Goal: Navigation & Orientation: Understand site structure

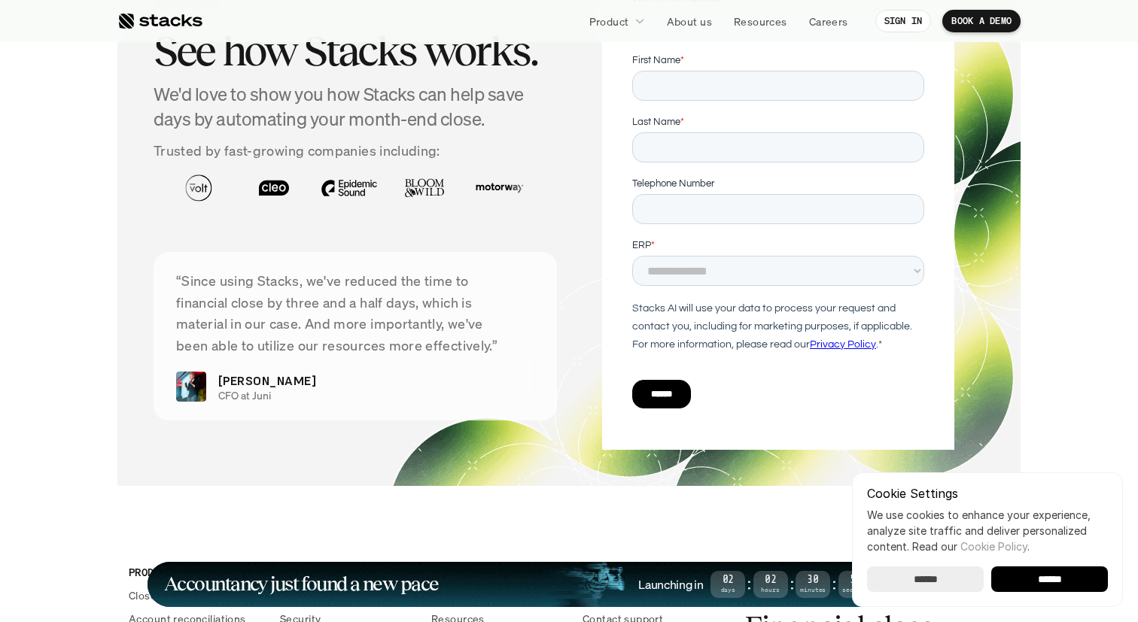
scroll to position [5128, 0]
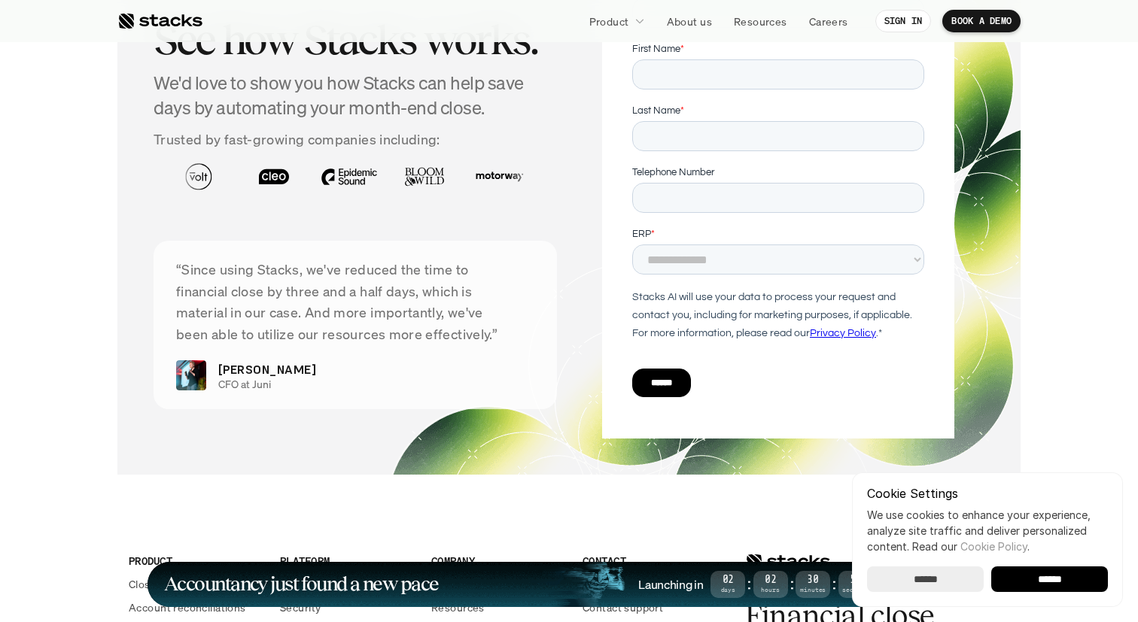
click at [681, 369] on div "******" at bounding box center [777, 384] width 292 height 54
click at [679, 382] on input "******" at bounding box center [660, 383] width 59 height 29
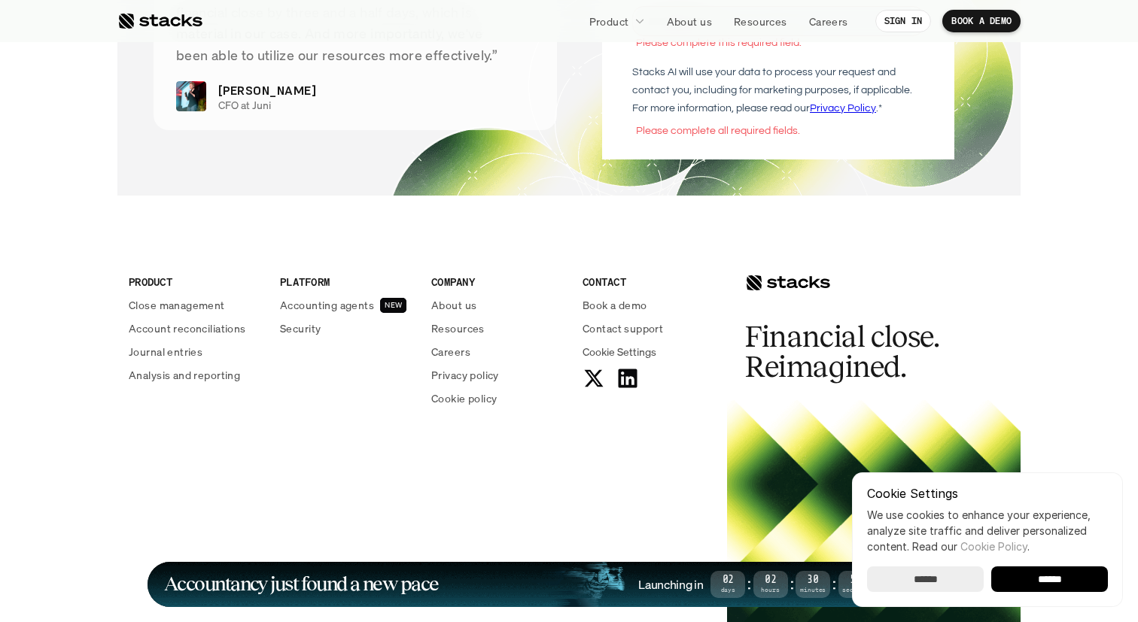
scroll to position [5546, 0]
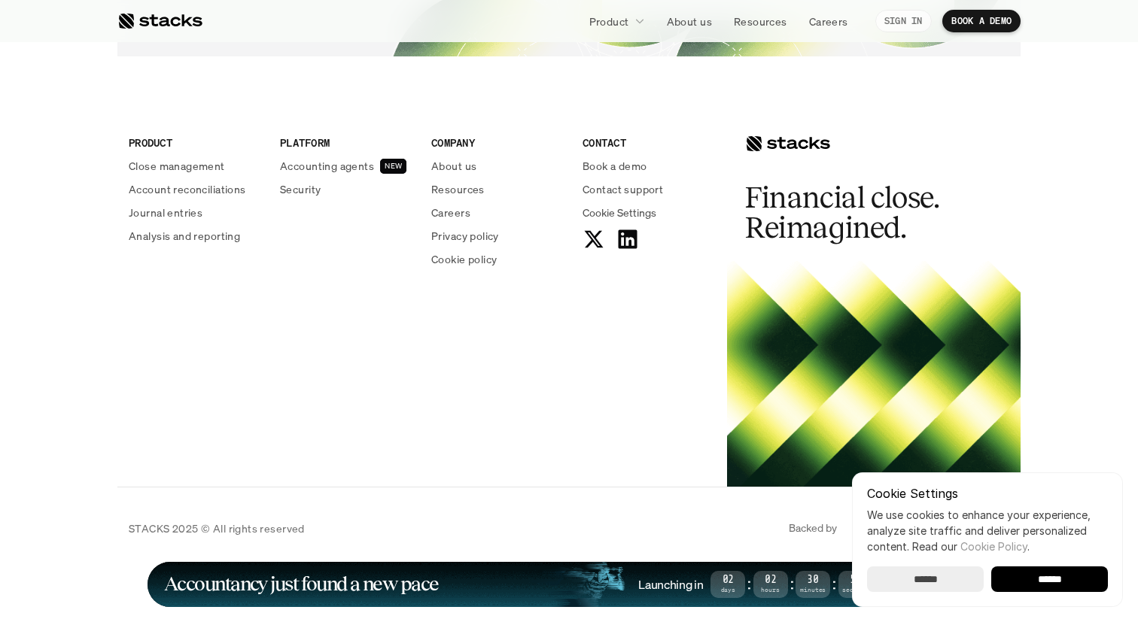
click at [902, 20] on p "SIGN IN" at bounding box center [903, 21] width 38 height 11
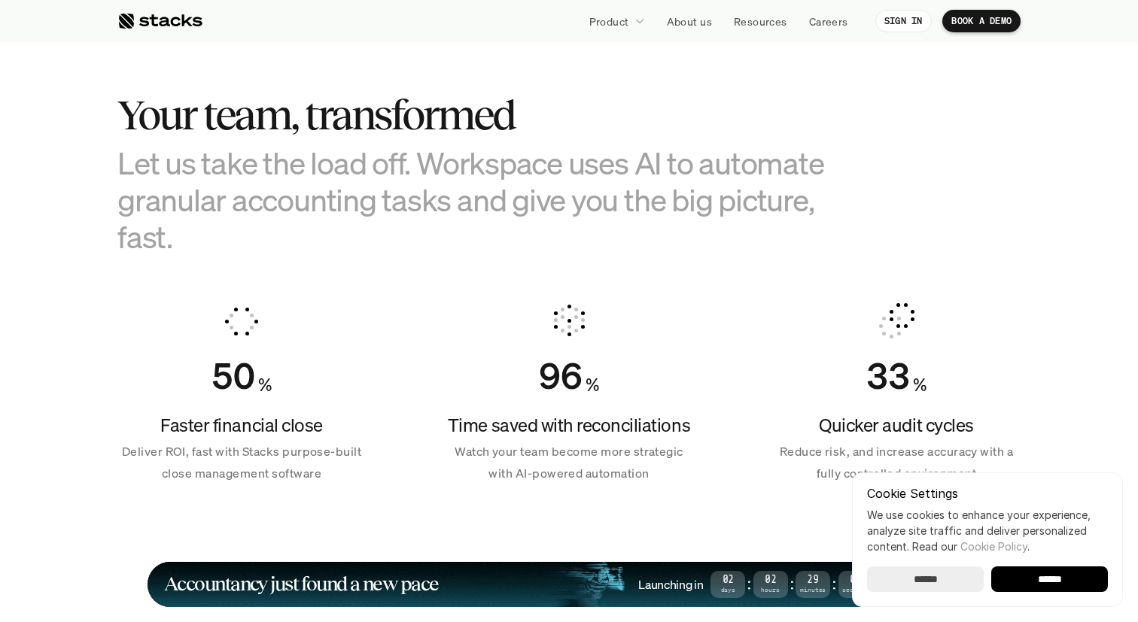
scroll to position [884, 0]
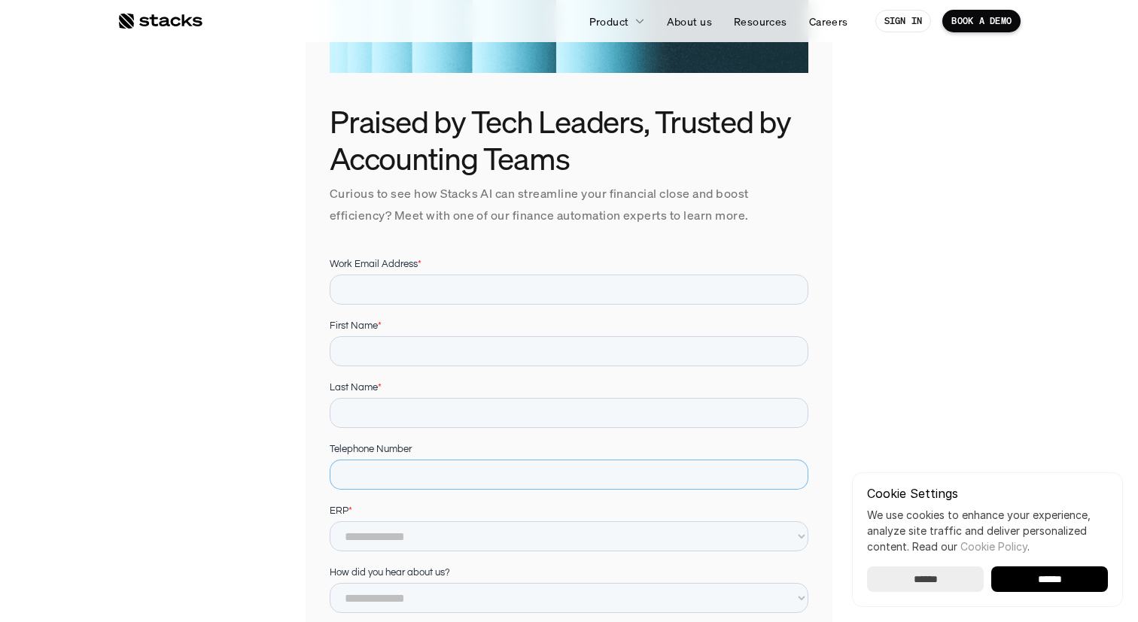
click at [506, 464] on input "Telephone Number" at bounding box center [569, 475] width 479 height 30
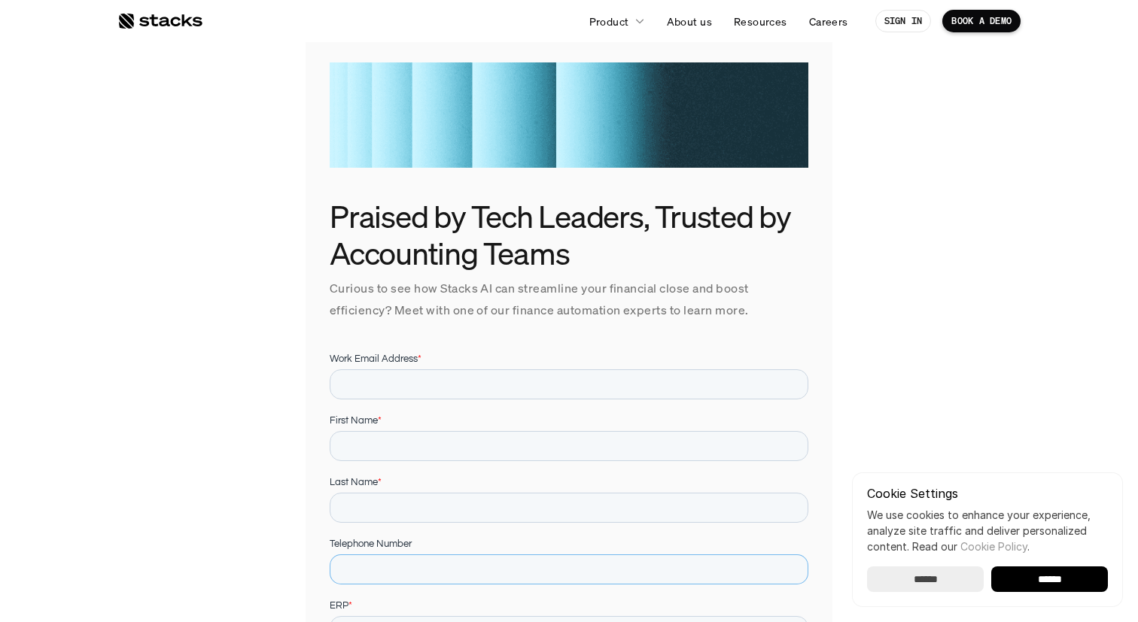
scroll to position [61, 0]
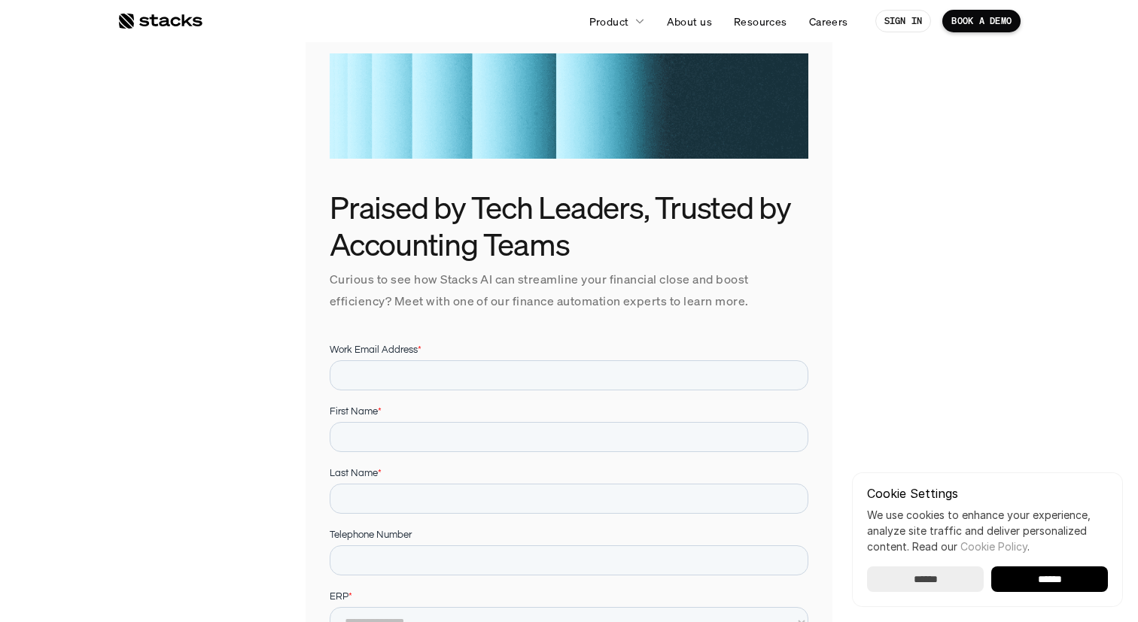
click at [233, 391] on div "Praised by Tech Leaders, Trusted by Accounting Teams Curious to see how Stacks …" at bounding box center [568, 400] width 903 height 743
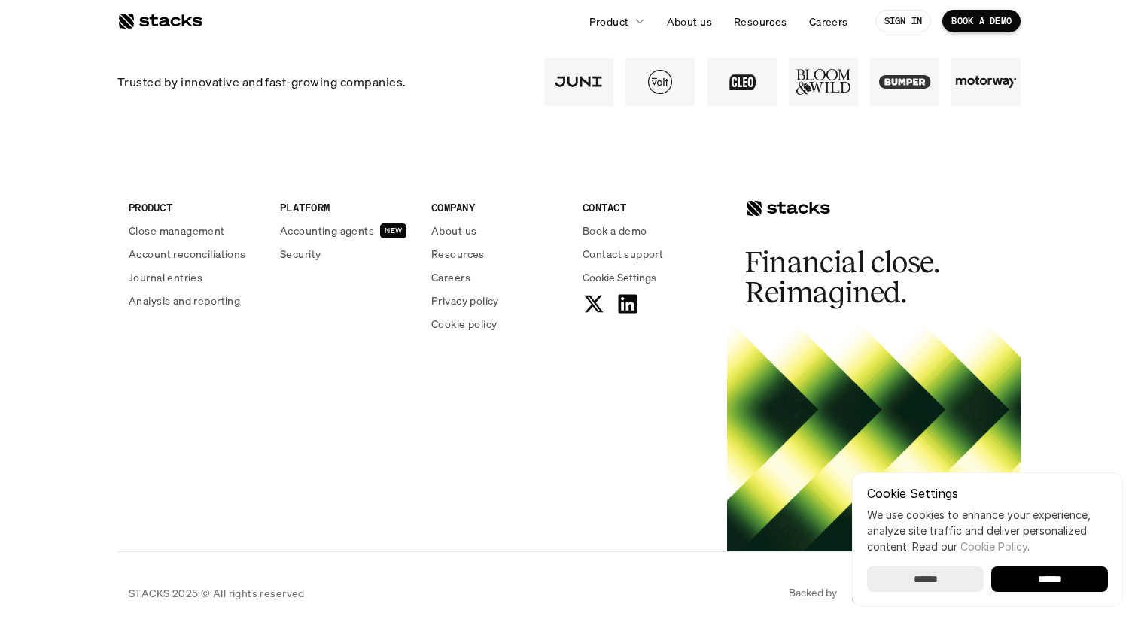
scroll to position [852, 0]
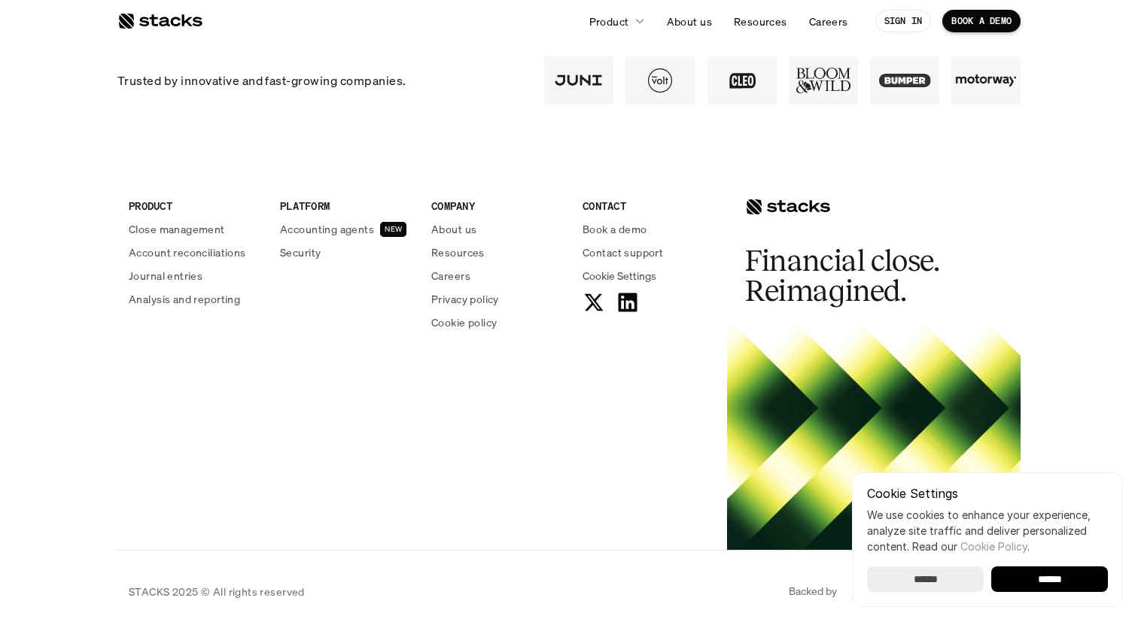
click at [947, 573] on input "******" at bounding box center [925, 580] width 117 height 26
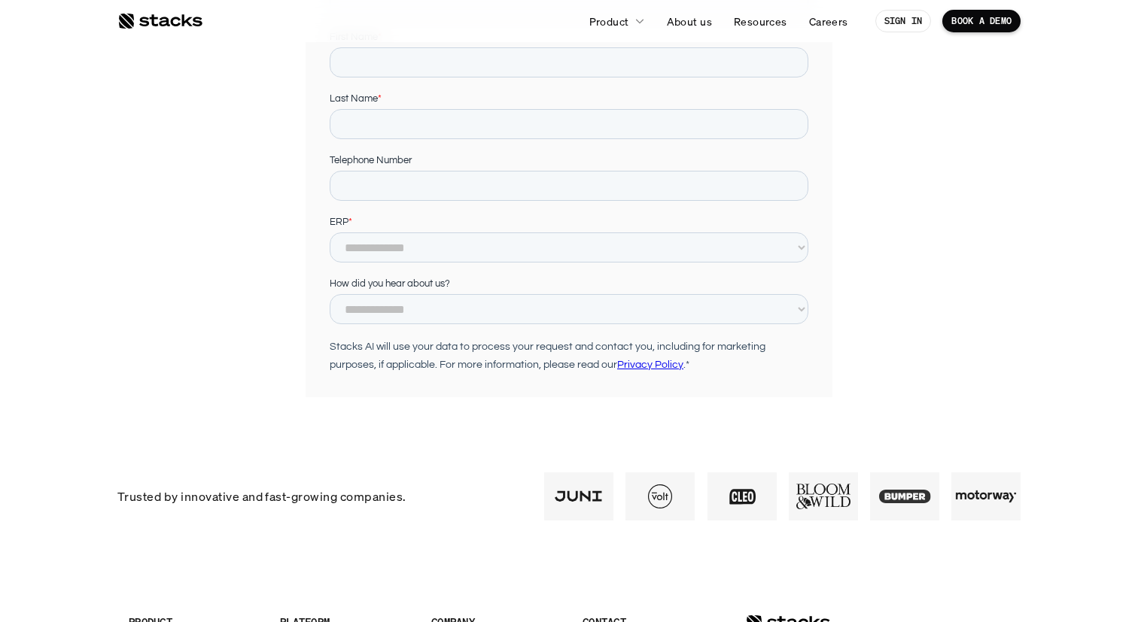
scroll to position [0, 0]
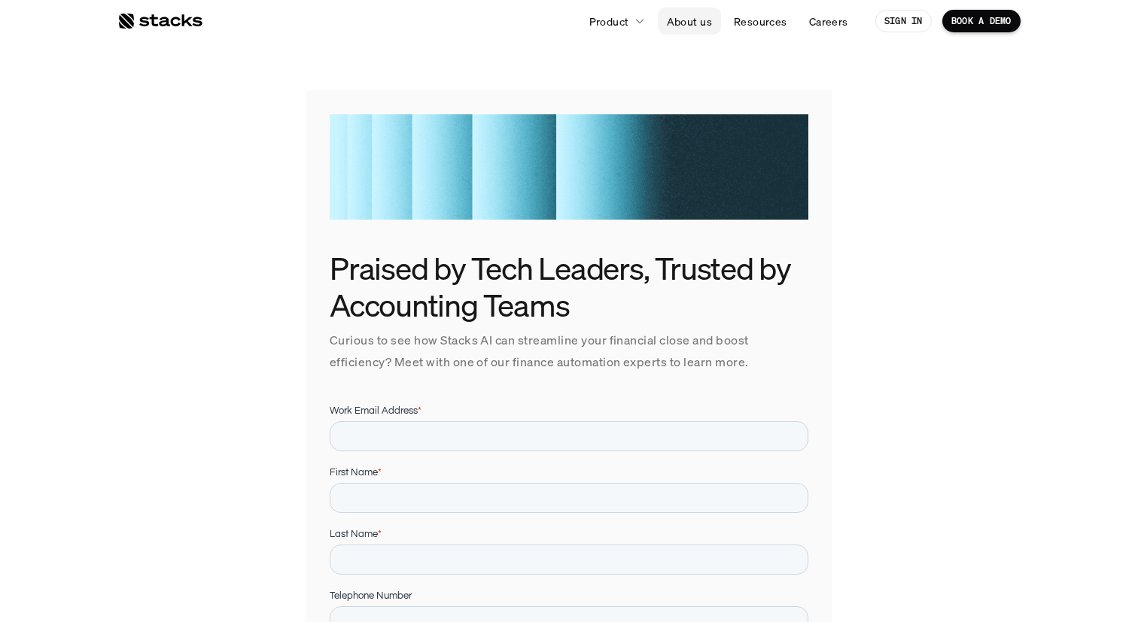
click at [705, 17] on p "About us" at bounding box center [689, 22] width 45 height 16
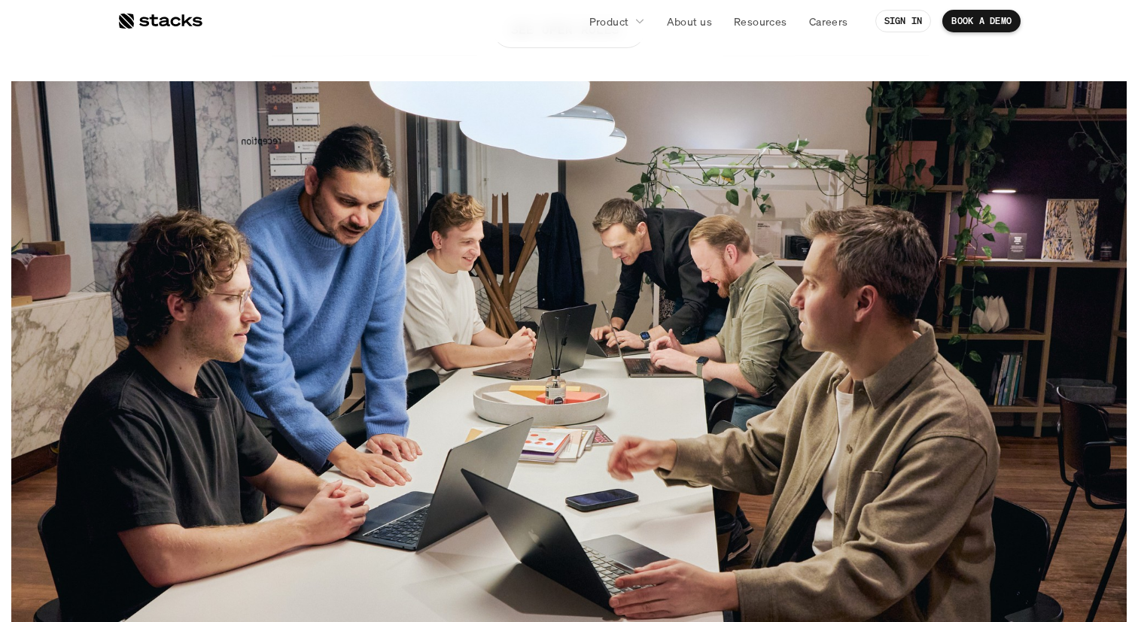
scroll to position [394, 0]
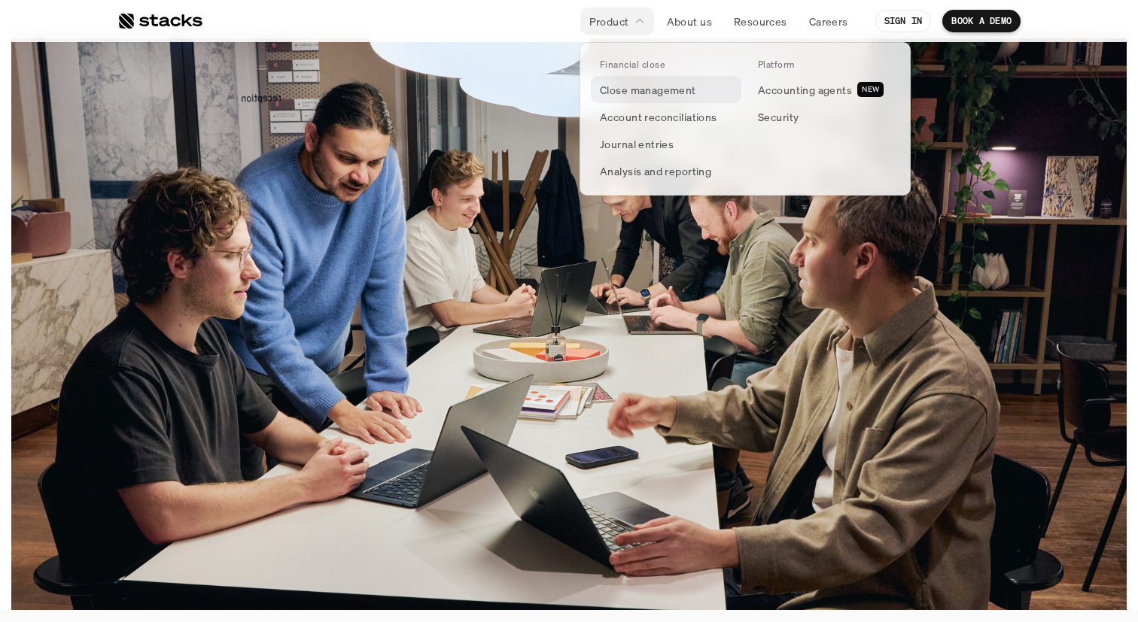
click at [636, 84] on p "Close management" at bounding box center [648, 90] width 96 height 16
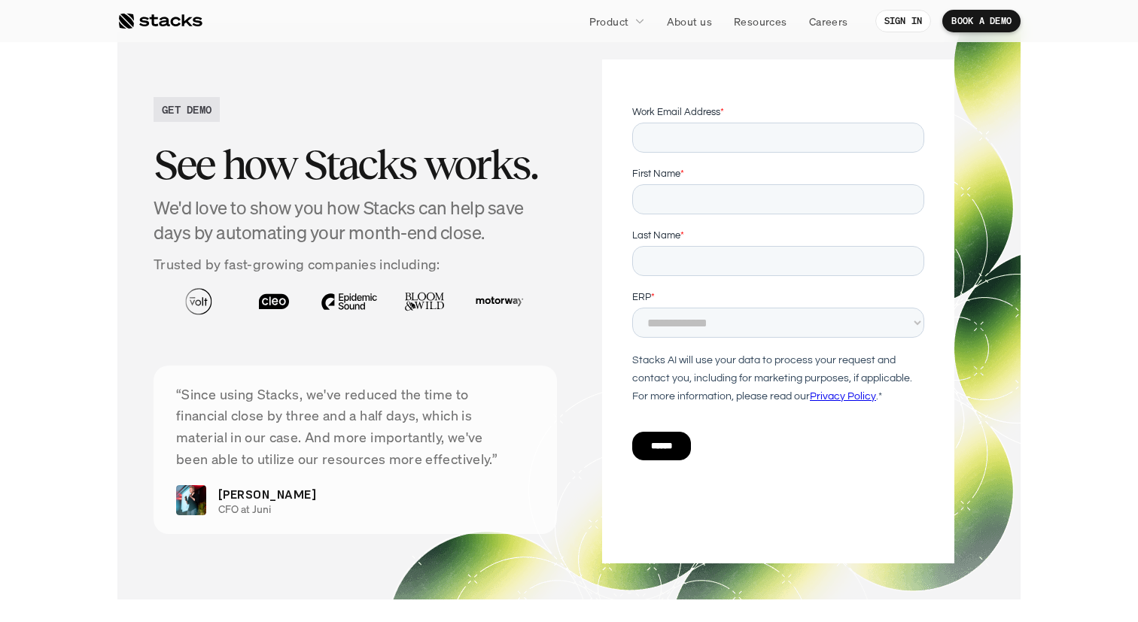
scroll to position [2858, 0]
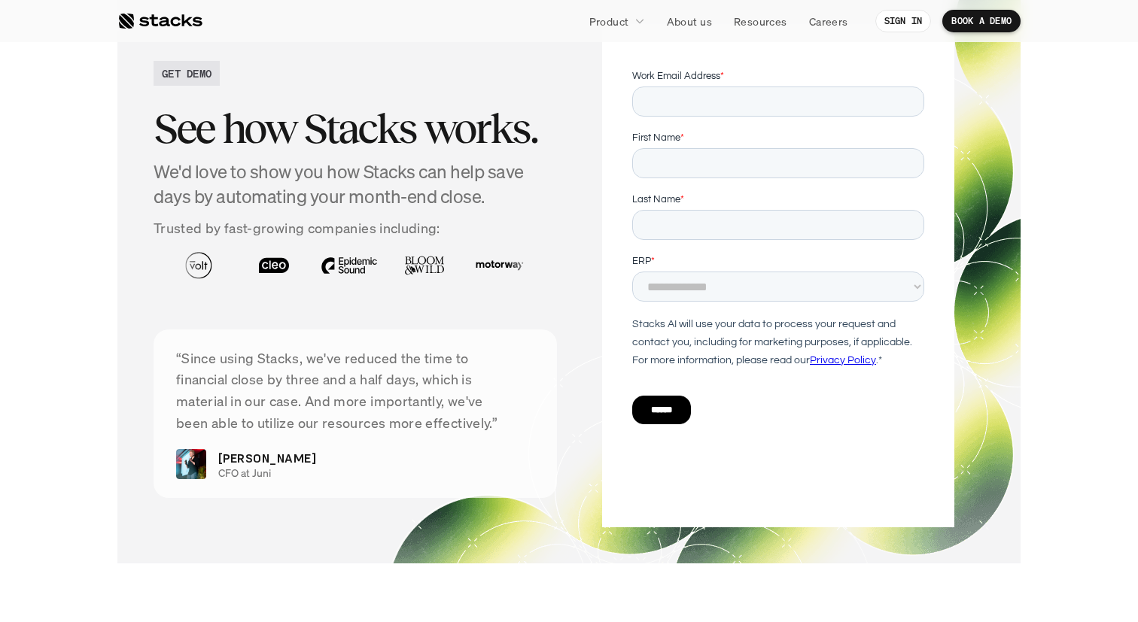
click at [667, 405] on input "******" at bounding box center [660, 410] width 59 height 29
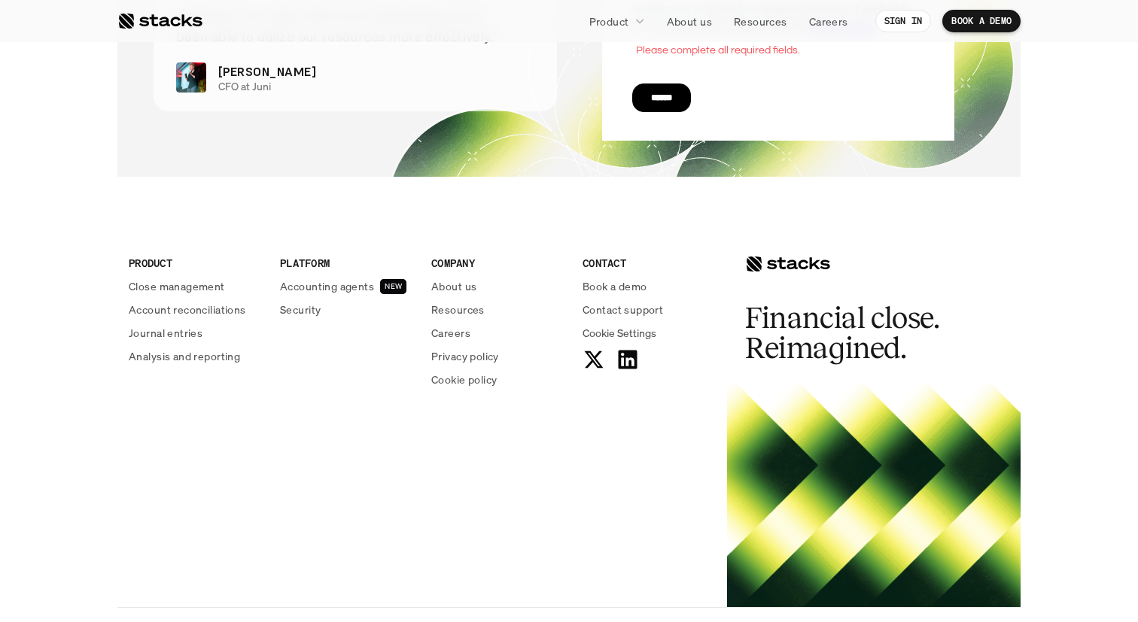
scroll to position [3313, 0]
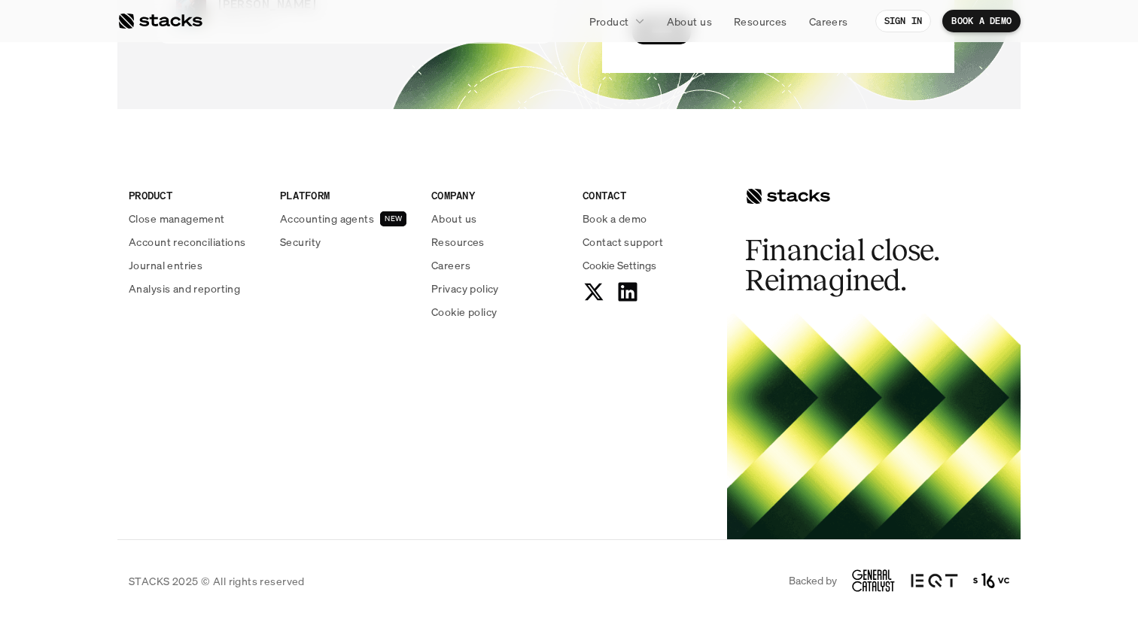
click at [169, 311] on div "PRODUCT Close management Account reconciliations Journal entries Analysis and r…" at bounding box center [422, 259] width 610 height 241
click at [458, 239] on p "Resources" at bounding box center [457, 242] width 53 height 16
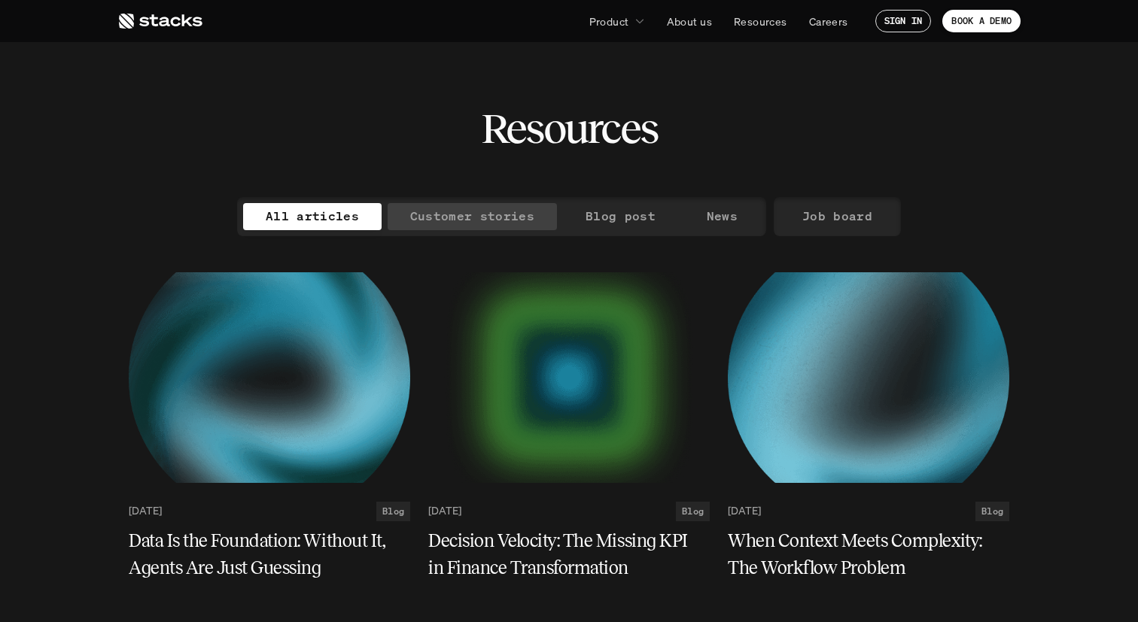
click at [433, 216] on p "Customer stories" at bounding box center [472, 216] width 124 height 22
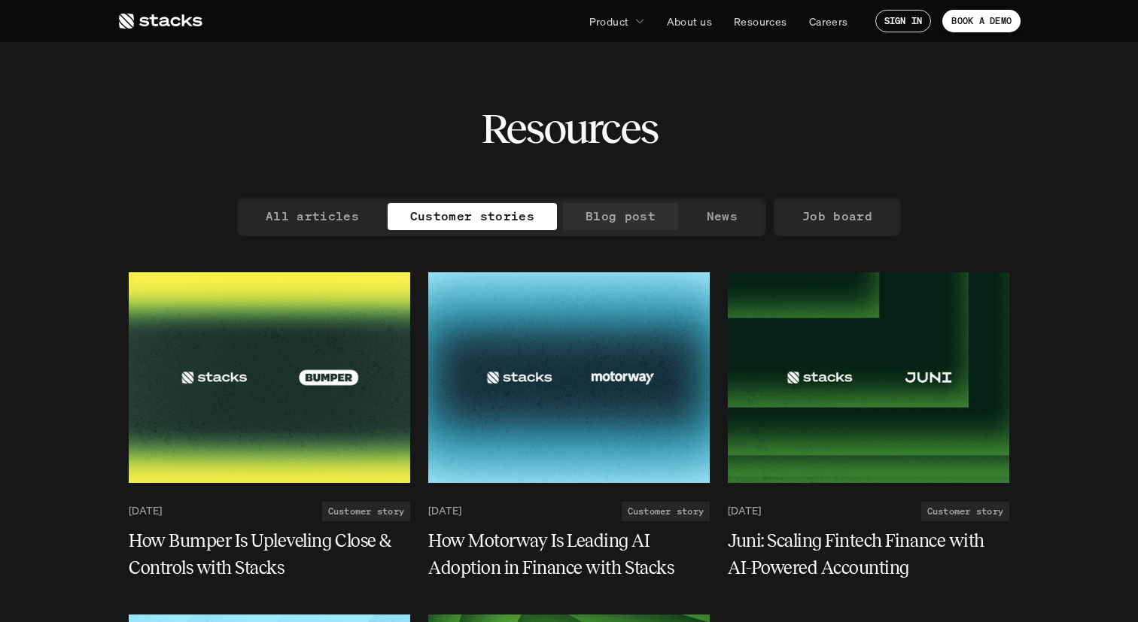
click at [610, 215] on p "Blog post" at bounding box center [620, 216] width 70 height 22
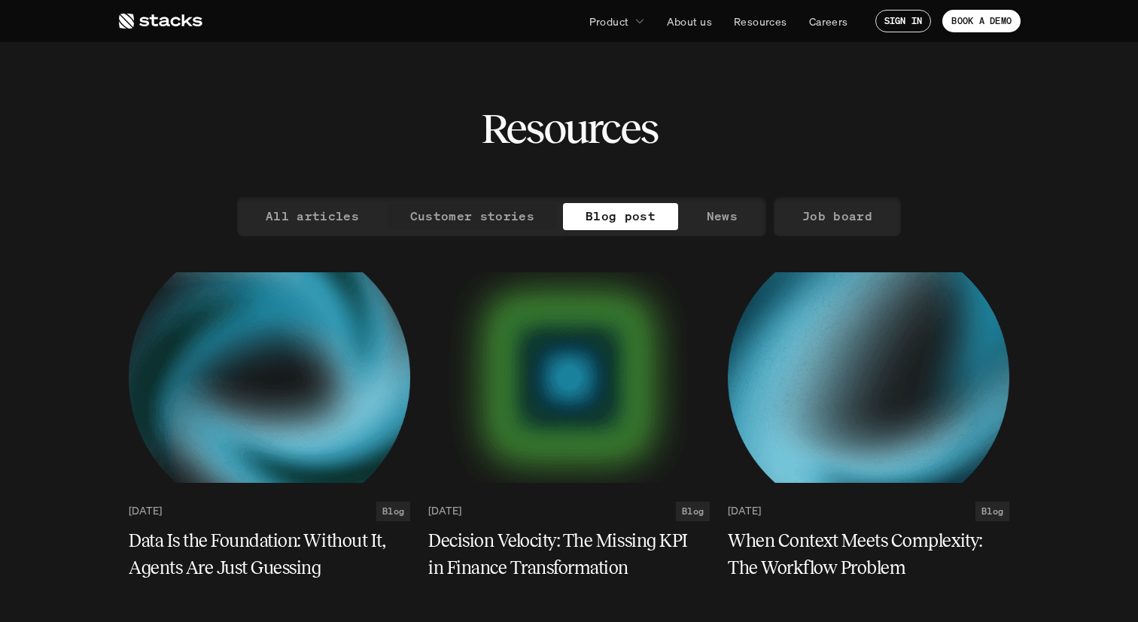
click at [512, 219] on p "Customer stories" at bounding box center [472, 216] width 124 height 22
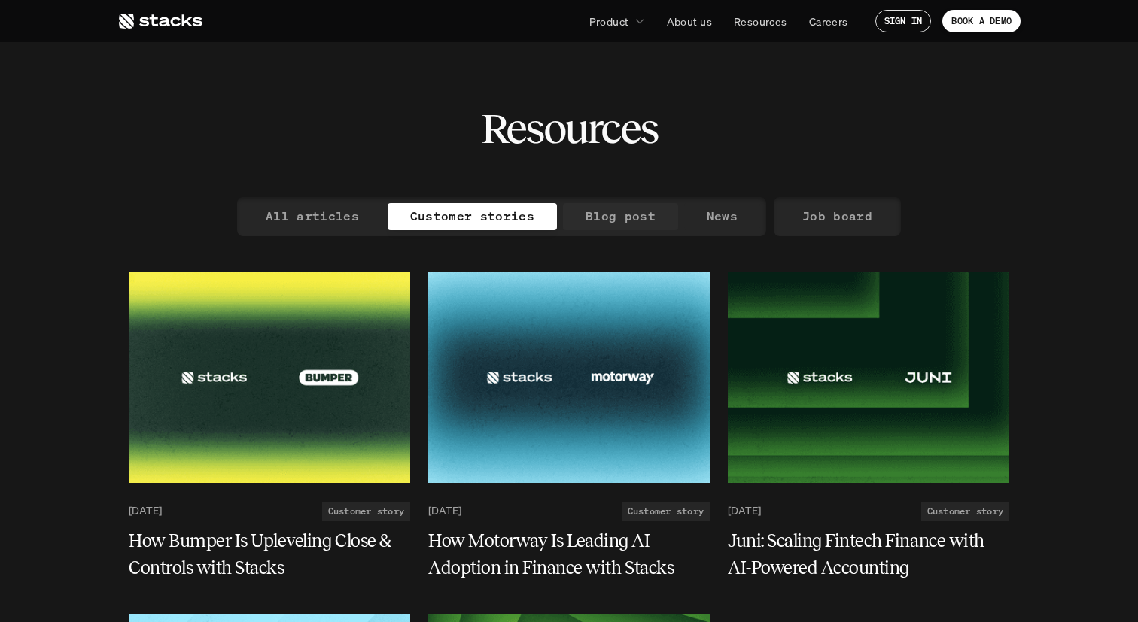
click at [696, 212] on link "News" at bounding box center [722, 216] width 76 height 27
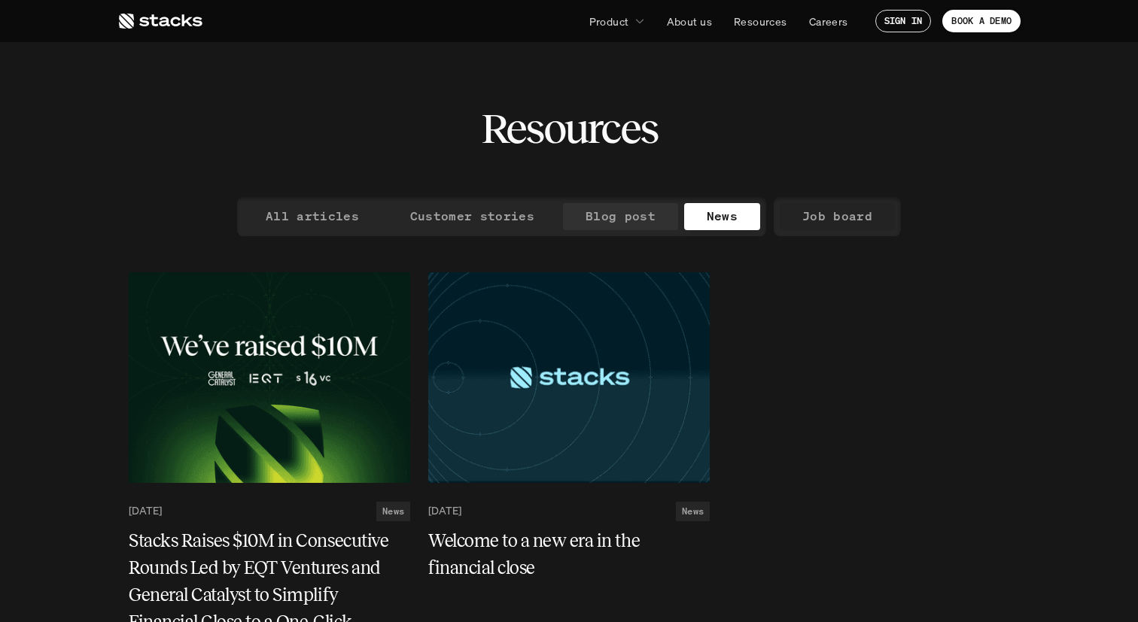
click at [826, 208] on p "Job board" at bounding box center [837, 216] width 70 height 22
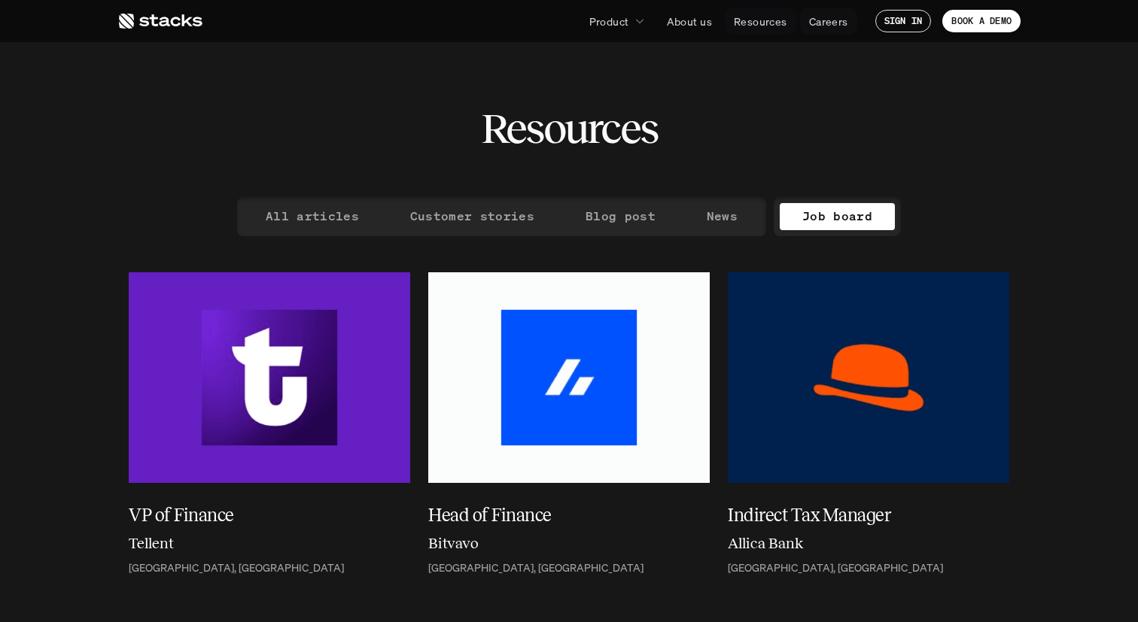
click at [813, 23] on p "Careers" at bounding box center [828, 22] width 39 height 16
